Goal: Find specific page/section: Find specific page/section

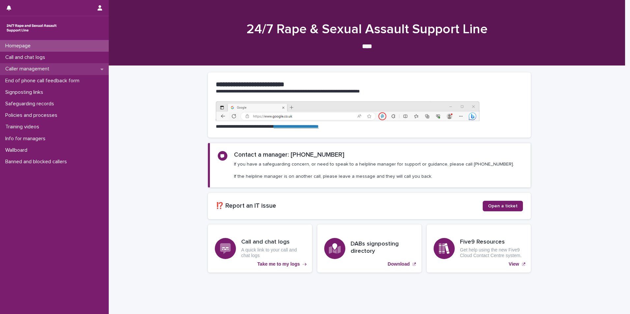
click at [40, 66] on div "Caller management" at bounding box center [54, 69] width 109 height 12
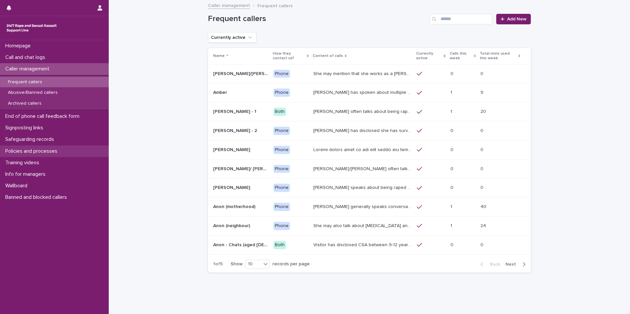
click at [34, 151] on p "Policies and processes" at bounding box center [33, 151] width 60 height 6
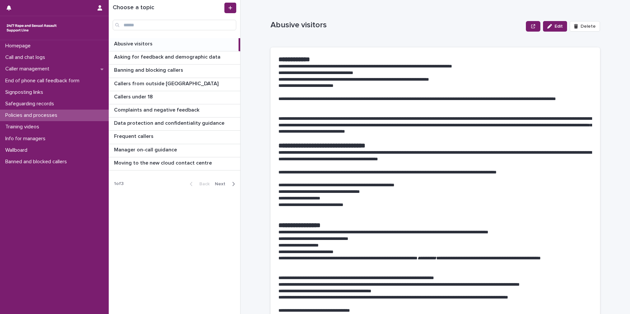
click at [139, 45] on p "Abusive visitors" at bounding box center [134, 44] width 40 height 8
click at [234, 185] on icon "button" at bounding box center [234, 184] width 2 height 4
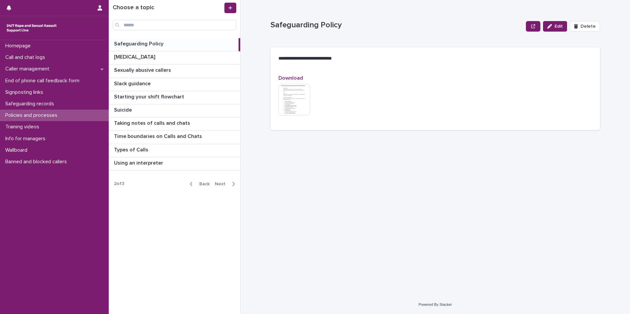
click at [193, 183] on icon "button" at bounding box center [191, 184] width 3 height 6
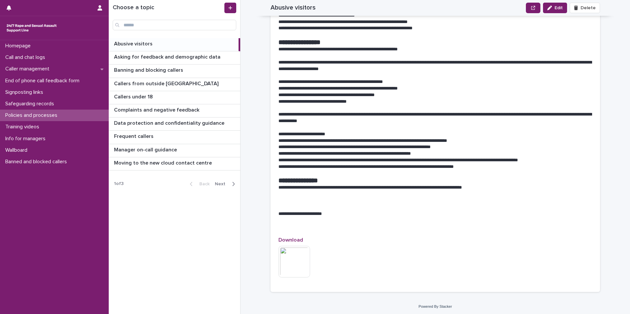
scroll to position [496, 0]
